Goal: Task Accomplishment & Management: Use online tool/utility

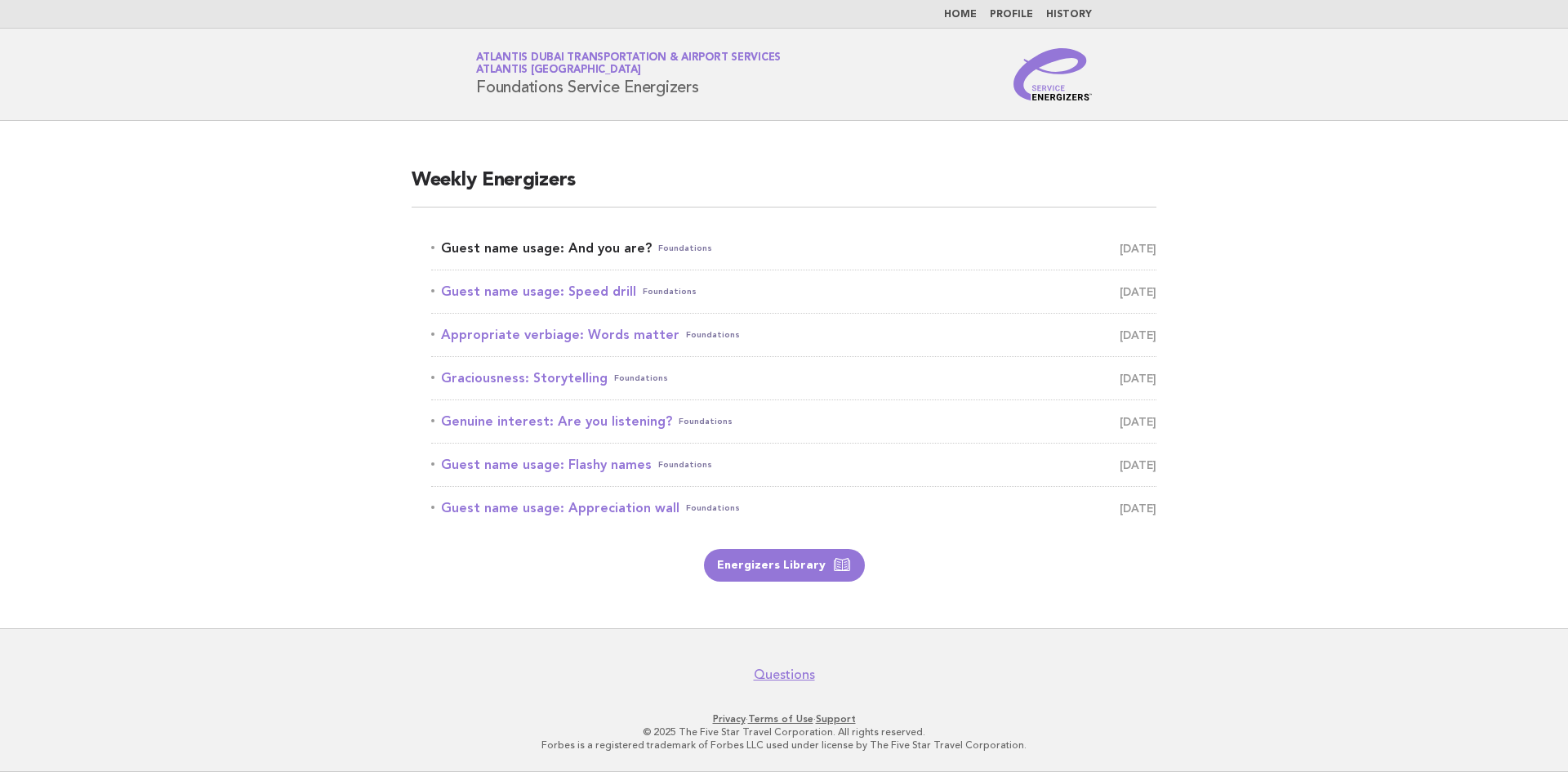
click at [571, 256] on link "Guest name usage: And you are? Foundations [DATE]" at bounding box center [794, 248] width 725 height 23
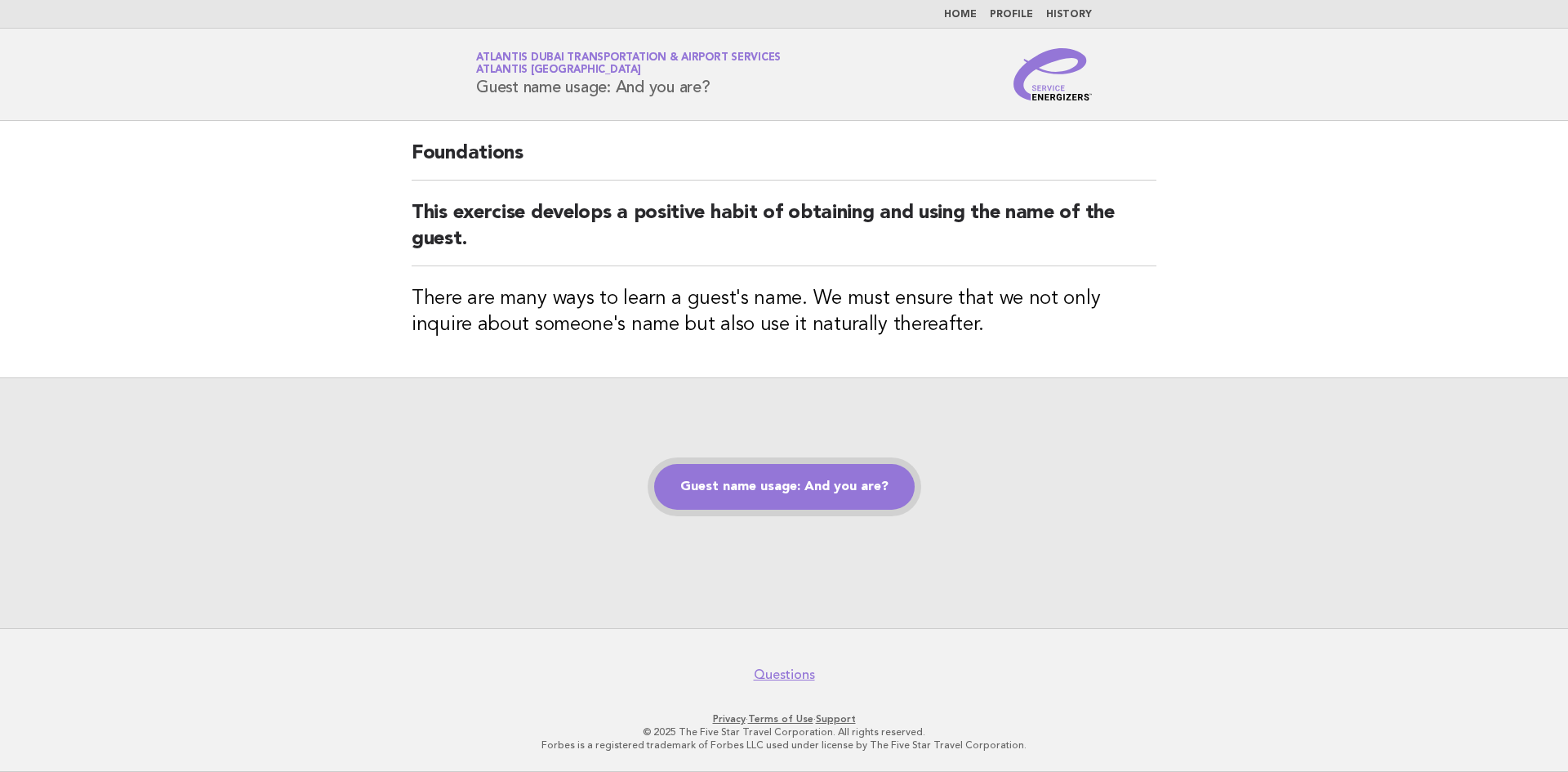
click at [740, 488] on link "Guest name usage: And you are?" at bounding box center [784, 486] width 261 height 45
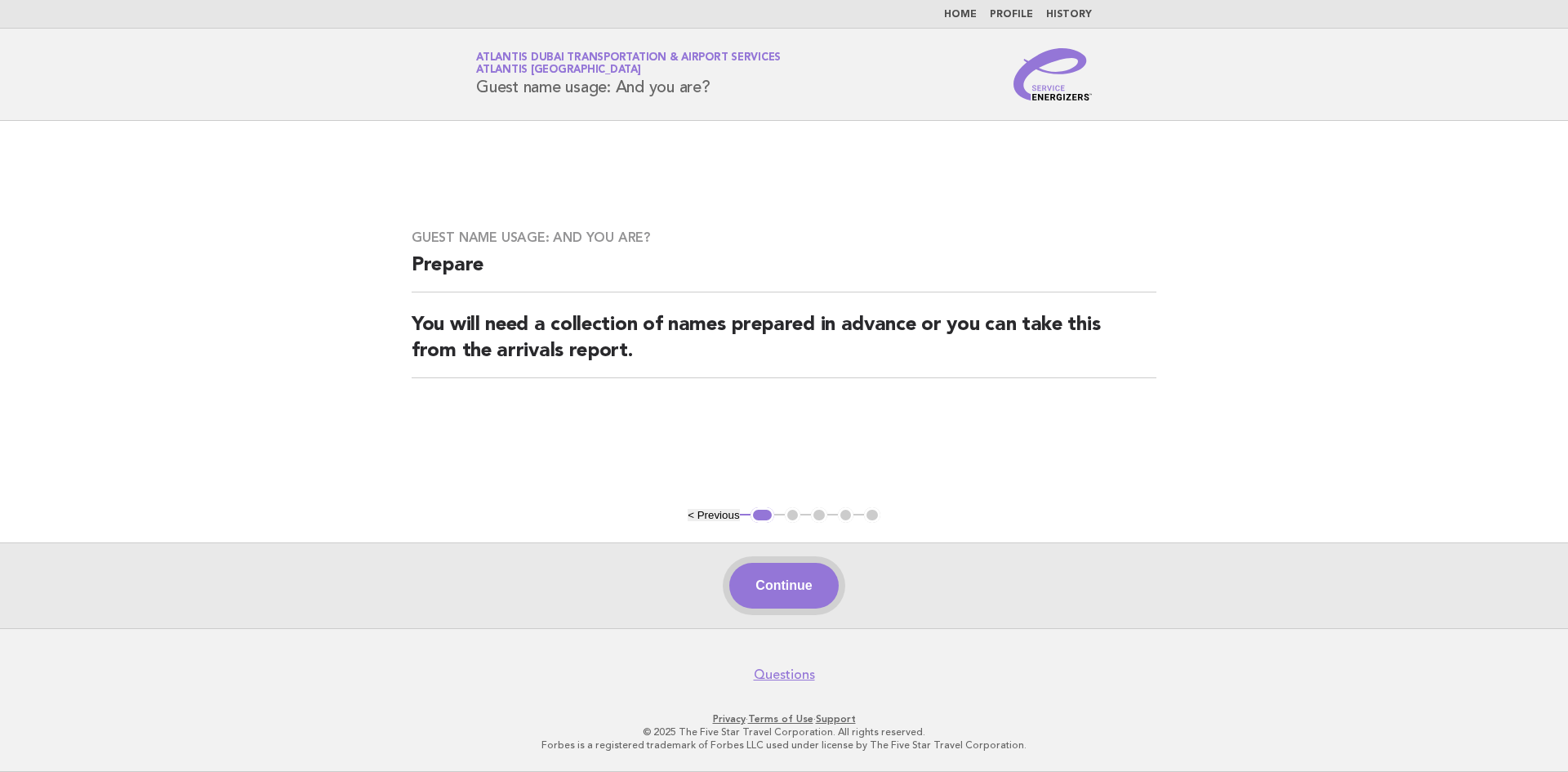
click at [816, 584] on button "Continue" at bounding box center [784, 585] width 109 height 45
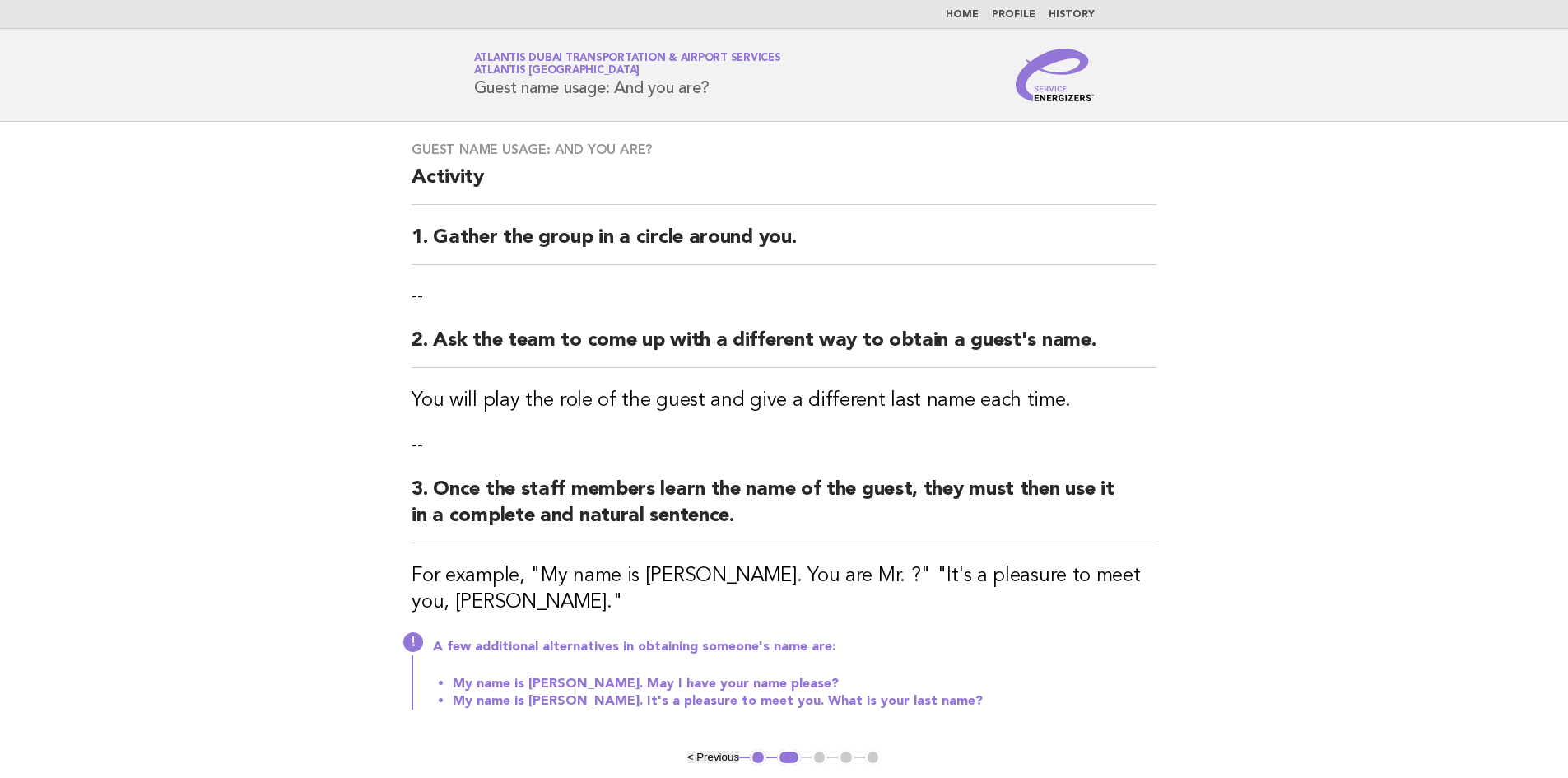
scroll to position [137, 0]
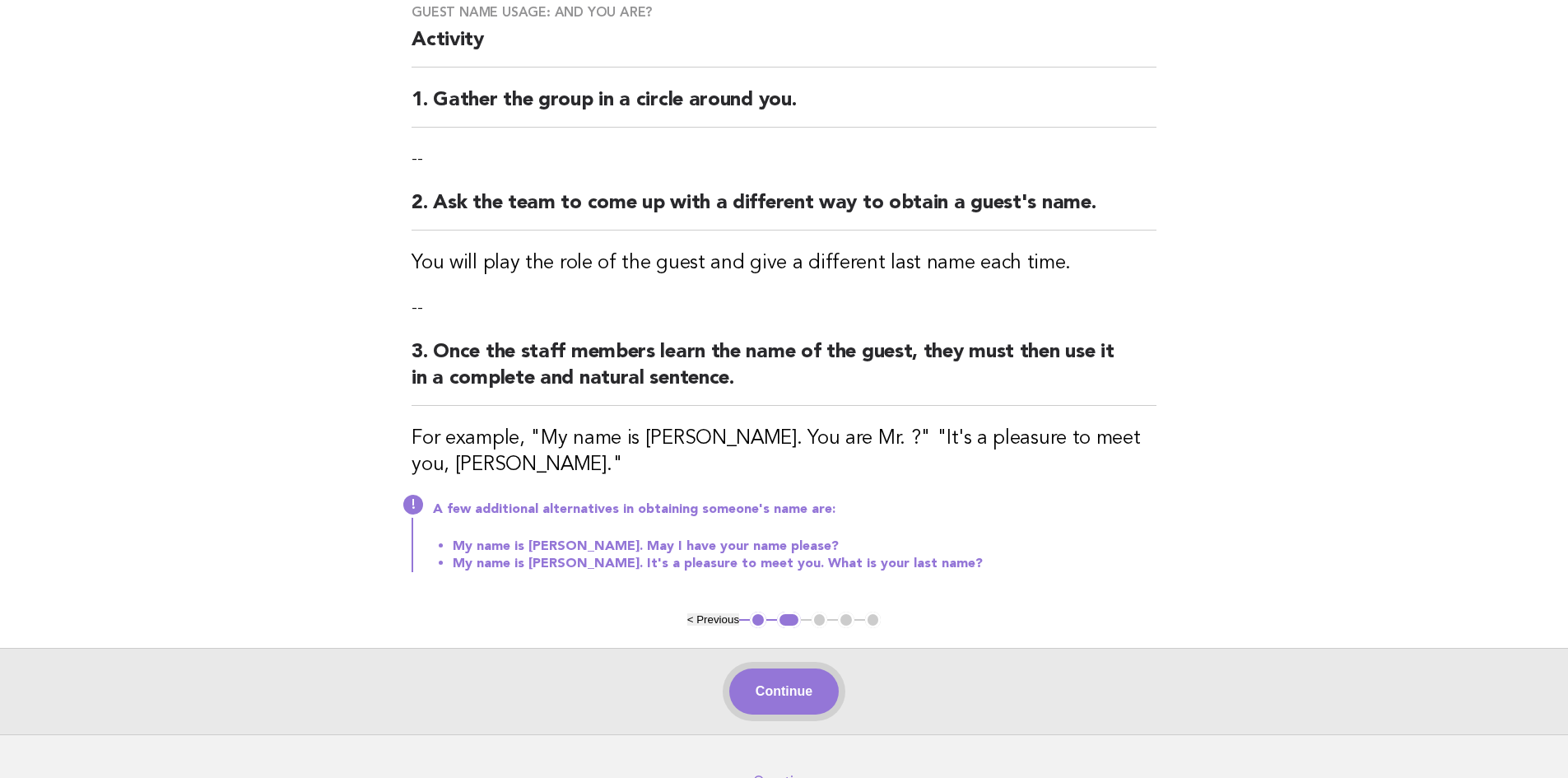
click at [756, 694] on button "Continue" at bounding box center [784, 691] width 109 height 46
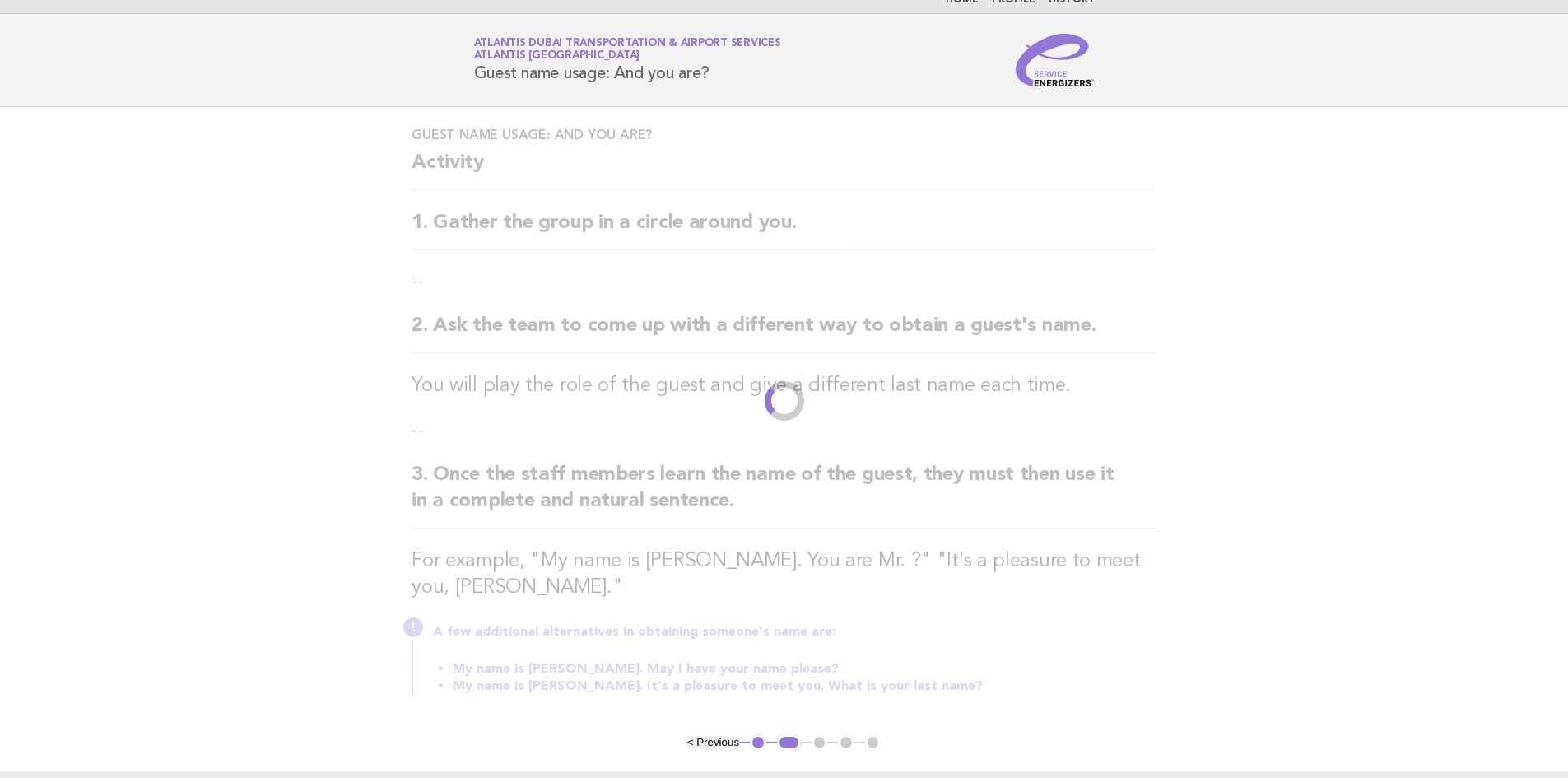
scroll to position [0, 0]
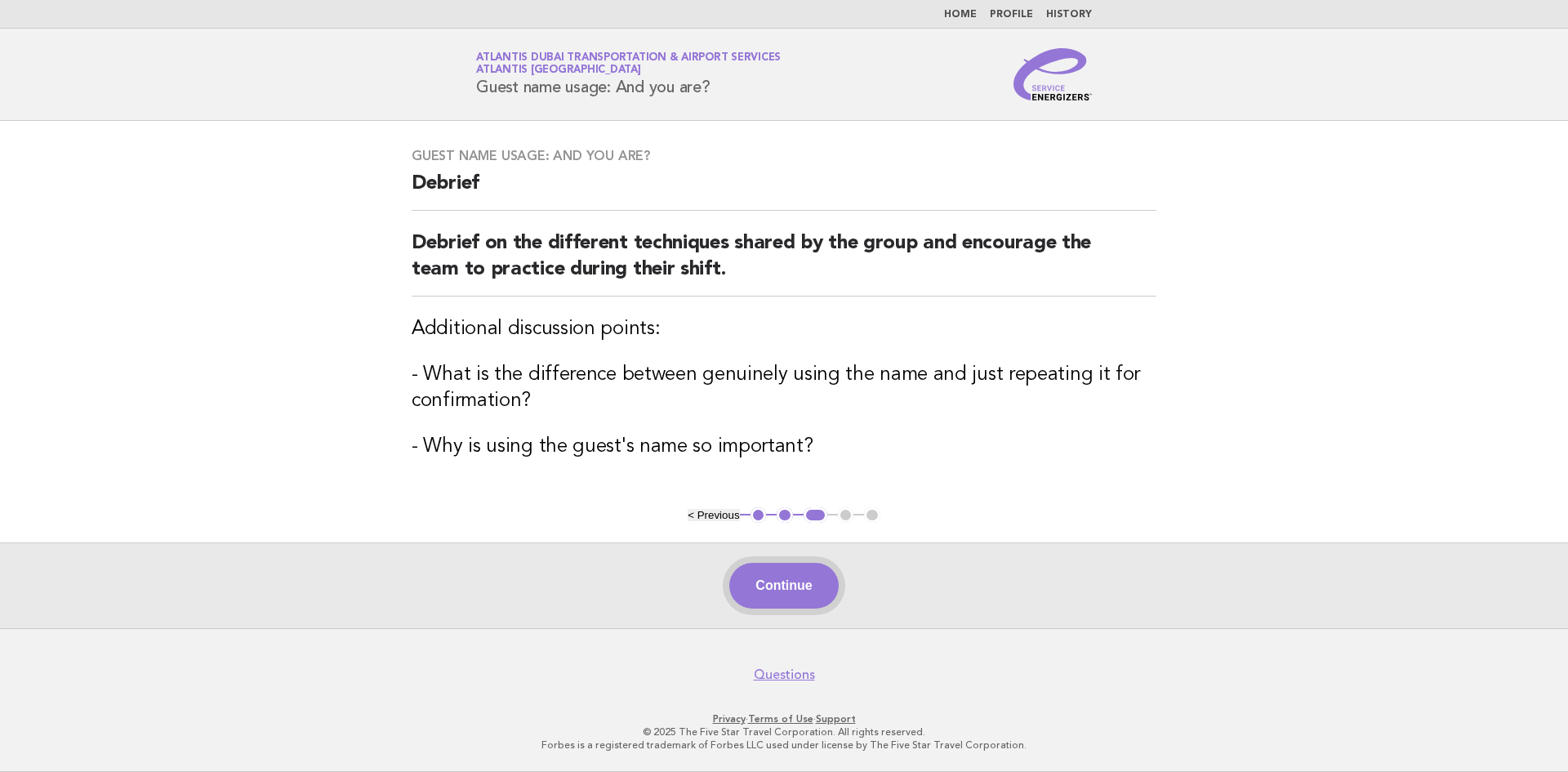
click at [761, 591] on button "Continue" at bounding box center [784, 585] width 109 height 45
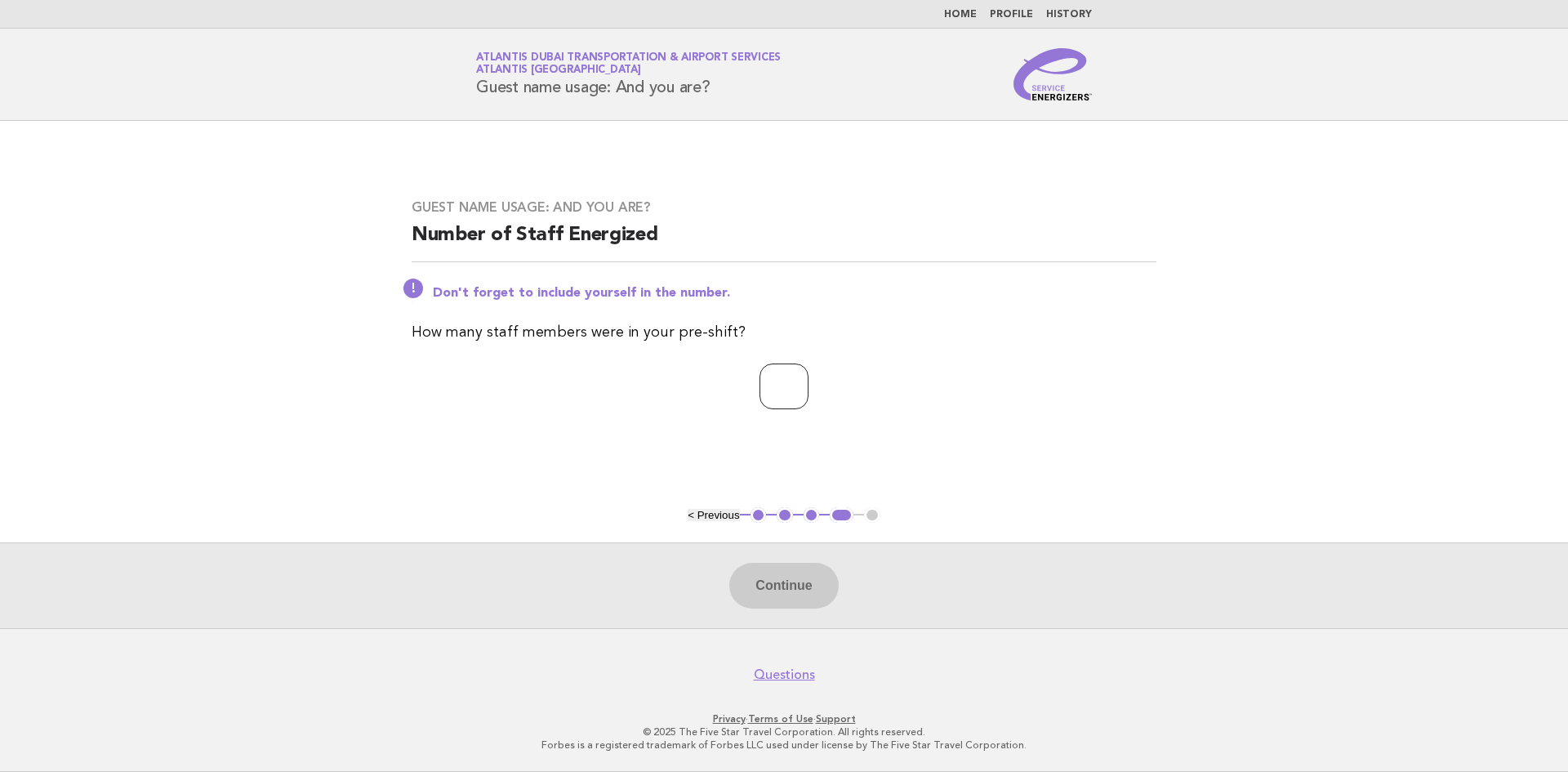
click at [800, 370] on input "number" at bounding box center [784, 386] width 49 height 45
type input "*"
click at [789, 581] on button "Continue" at bounding box center [784, 585] width 109 height 45
